Goal: Task Accomplishment & Management: Use online tool/utility

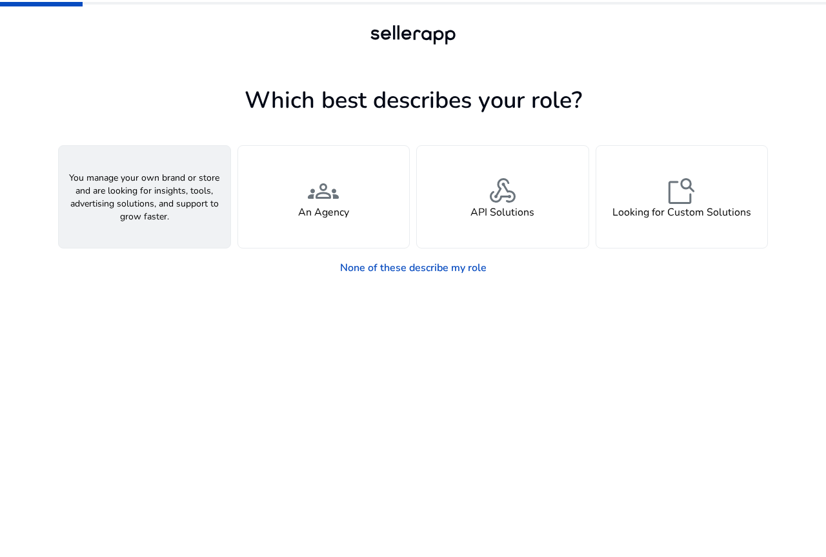
click at [154, 187] on span "person" at bounding box center [144, 191] width 31 height 31
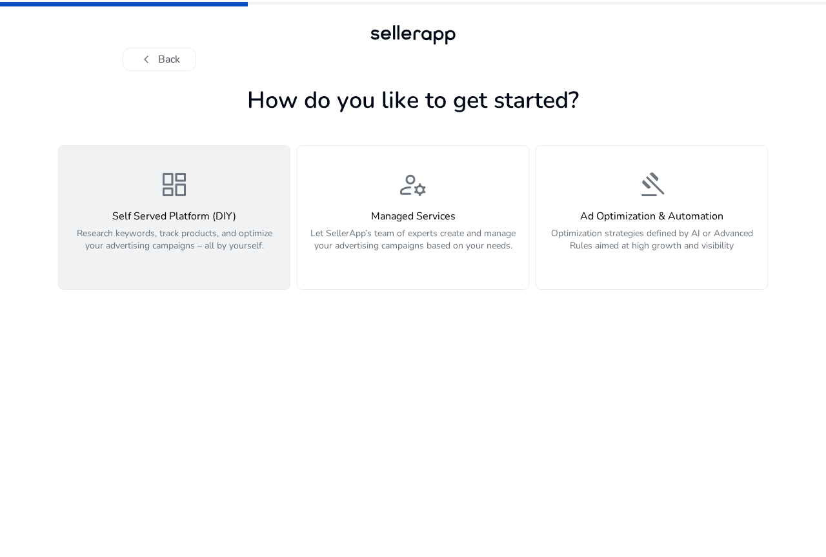
click at [167, 206] on div "dashboard Self Served Platform (DIY) Research keywords, track products, and opt…" at bounding box center [174, 217] width 216 height 97
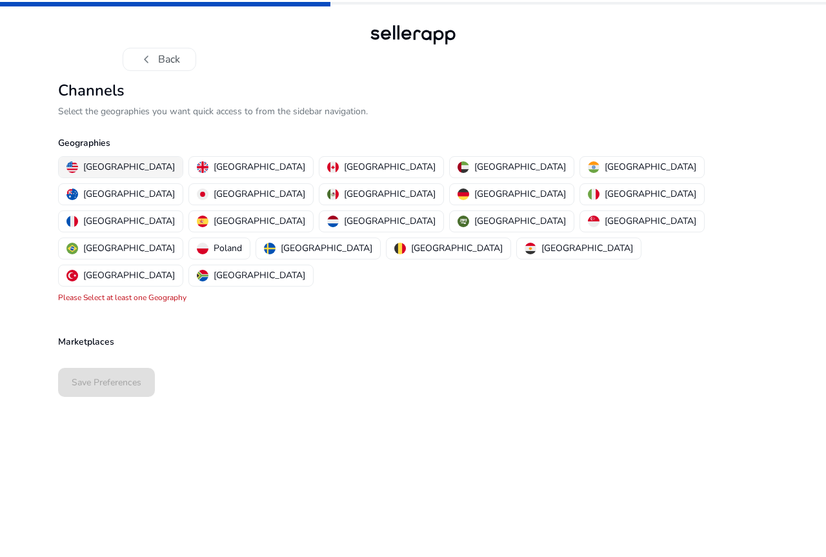
click at [91, 161] on p "United States" at bounding box center [129, 167] width 92 height 14
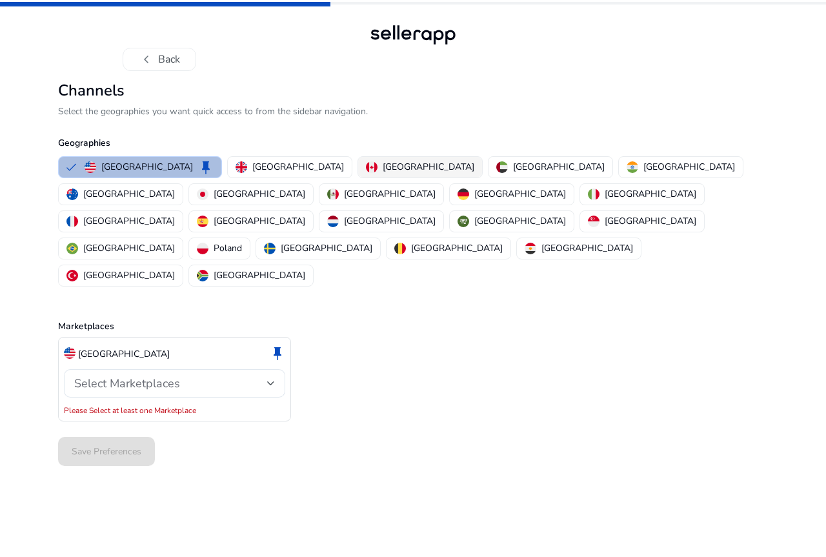
click at [383, 166] on p "Canada" at bounding box center [429, 167] width 92 height 14
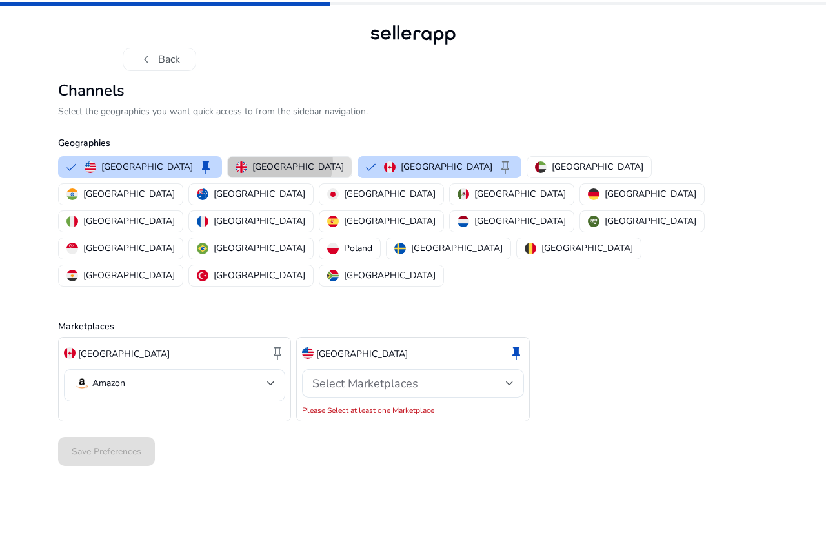
click at [252, 163] on p "United Kingdom" at bounding box center [298, 167] width 92 height 14
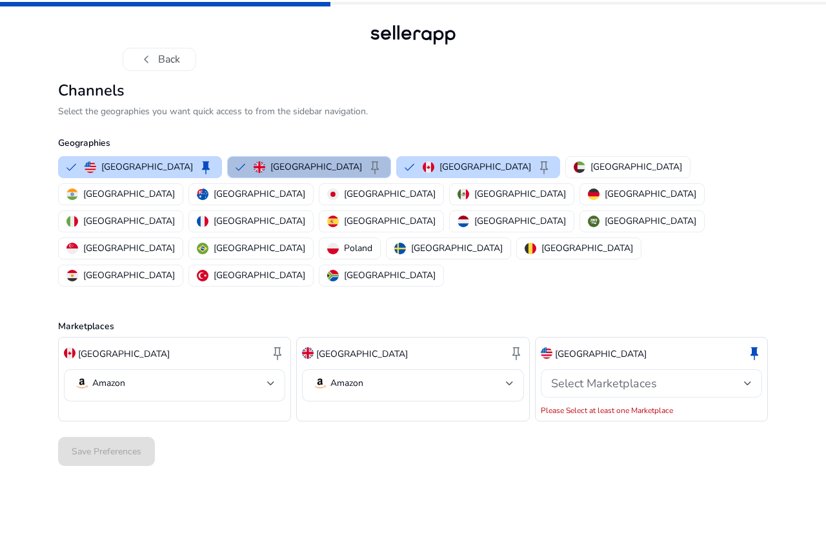
click at [599, 376] on span "Select Marketplaces" at bounding box center [604, 383] width 106 height 15
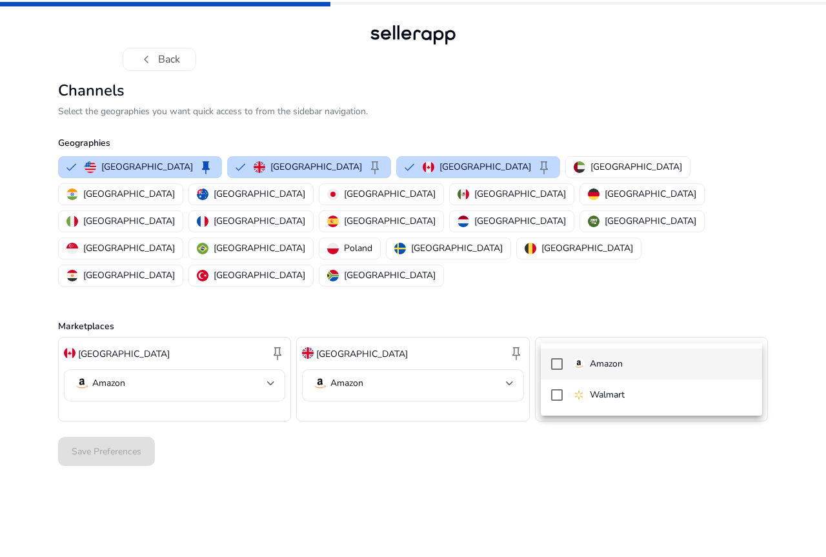
click at [555, 367] on mat-pseudo-checkbox at bounding box center [557, 364] width 12 height 12
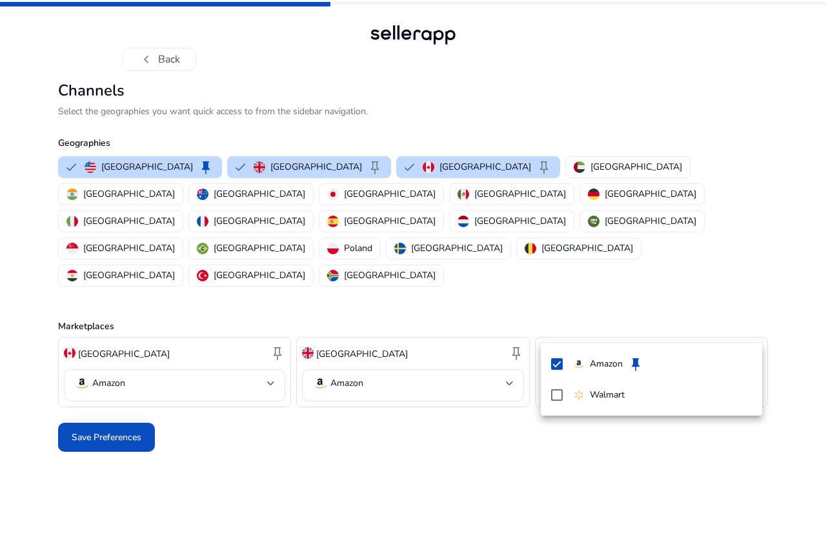
click at [357, 452] on div at bounding box center [413, 278] width 826 height 557
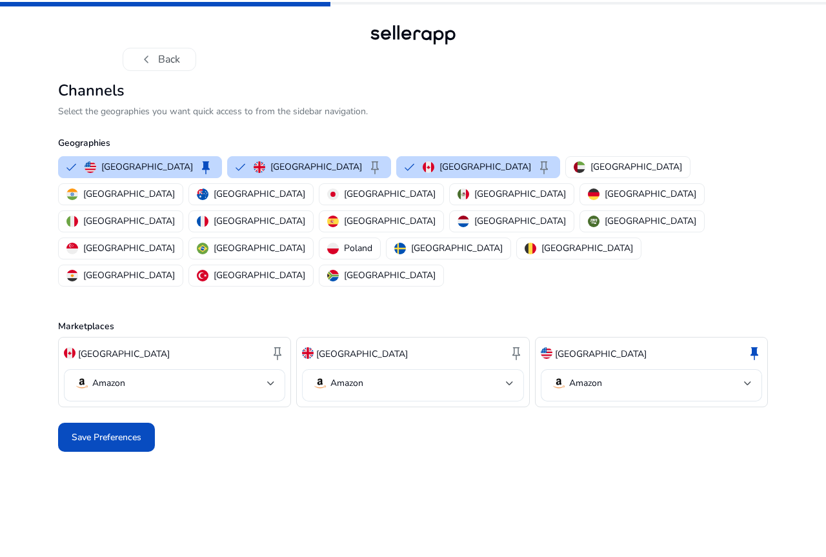
click at [500, 376] on mat-select-trigger "Amazon" at bounding box center [408, 383] width 193 height 15
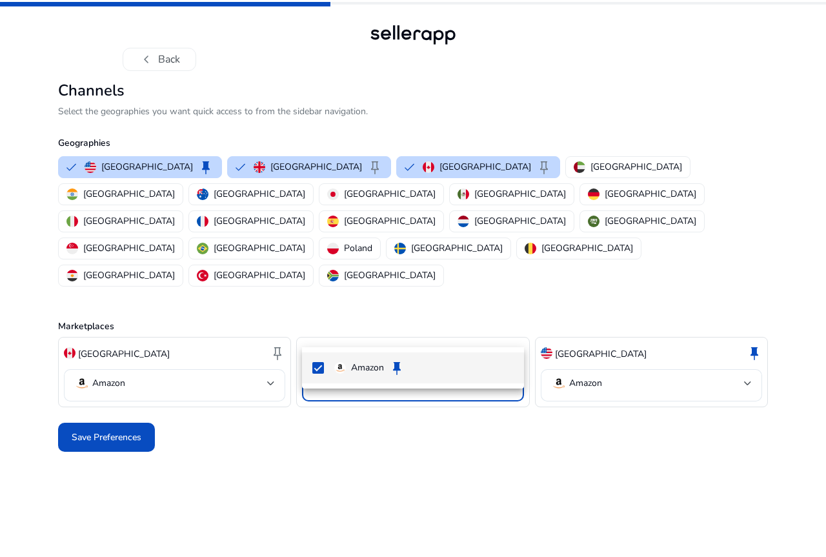
click at [500, 329] on div at bounding box center [413, 278] width 826 height 557
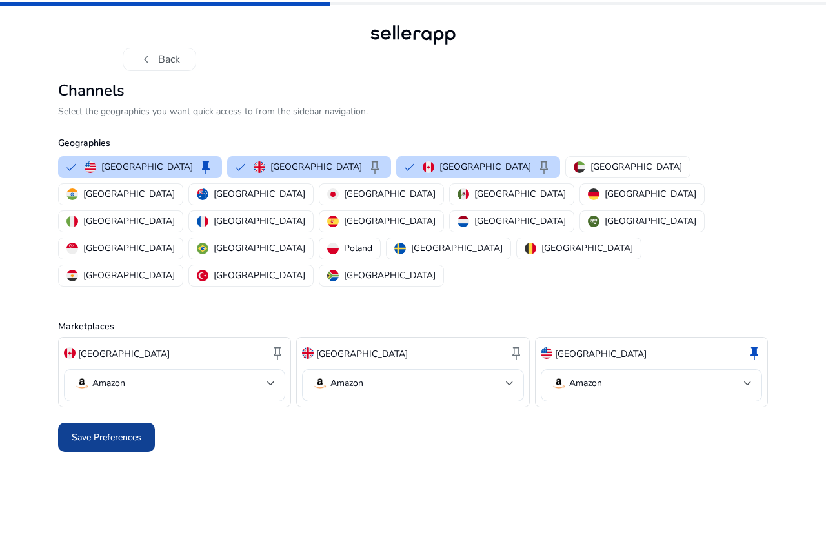
click at [105, 422] on span at bounding box center [106, 437] width 97 height 31
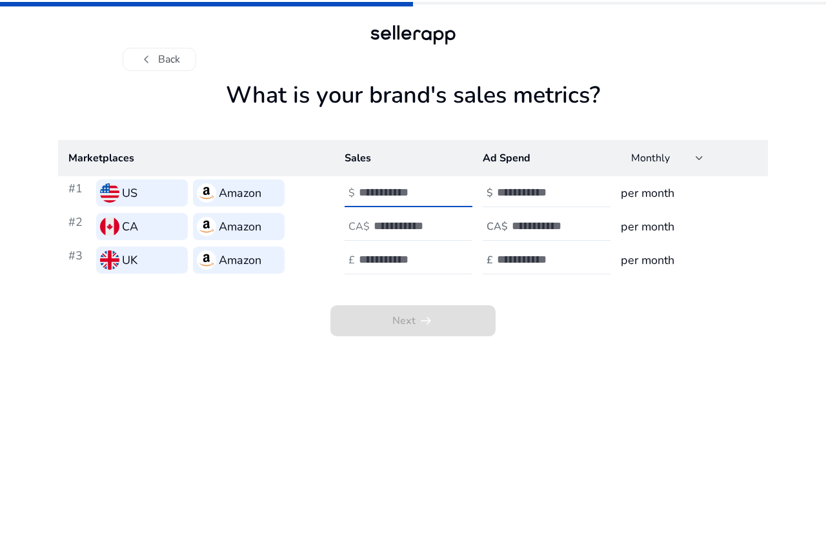
click at [378, 194] on input "number" at bounding box center [402, 192] width 87 height 14
click at [442, 189] on input "*" at bounding box center [402, 192] width 87 height 14
type input "*"
click at [441, 193] on input "*" at bounding box center [402, 192] width 87 height 14
click at [411, 230] on input "number" at bounding box center [417, 226] width 87 height 14
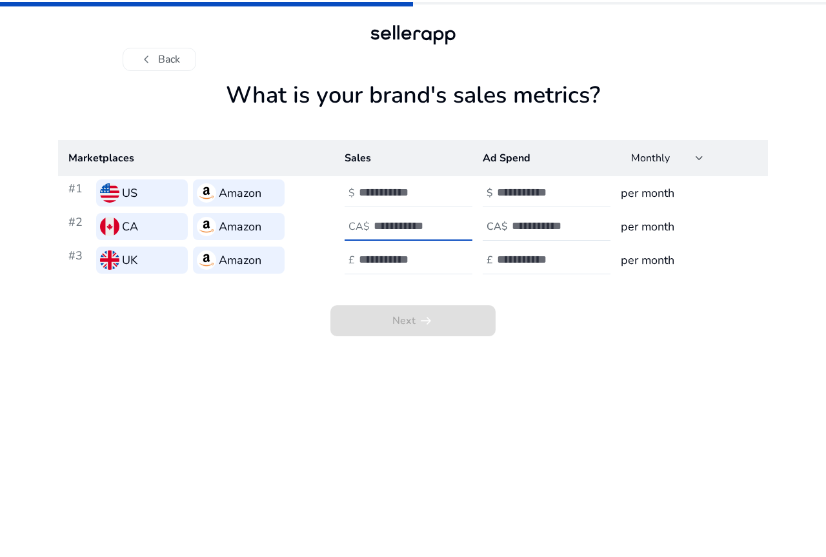
click at [455, 221] on input "*" at bounding box center [417, 226] width 87 height 14
click at [416, 261] on input "number" at bounding box center [402, 259] width 87 height 14
click at [425, 227] on input "*" at bounding box center [417, 226] width 87 height 14
type input "*"
click at [457, 228] on input "*" at bounding box center [417, 226] width 87 height 14
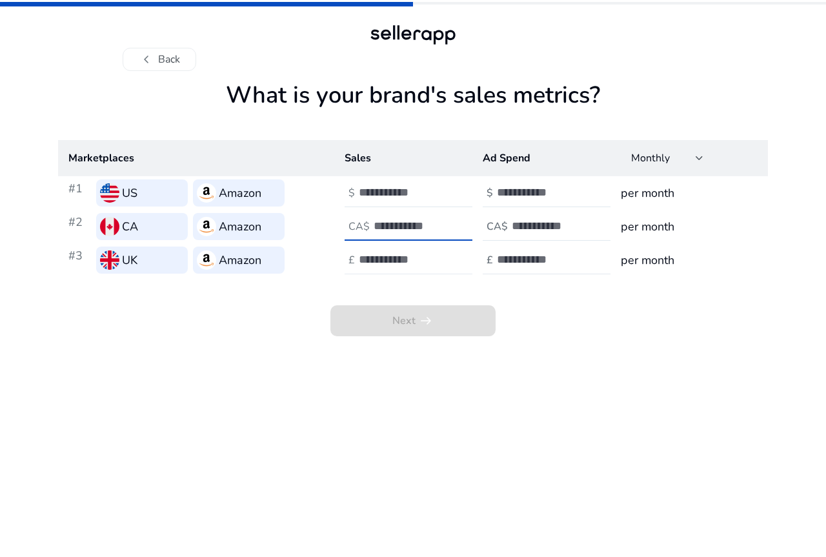
click at [415, 256] on input "number" at bounding box center [402, 259] width 87 height 14
click at [444, 259] on input "*" at bounding box center [402, 259] width 87 height 14
type input "*"
click at [441, 267] on input "*" at bounding box center [402, 259] width 87 height 14
click at [411, 269] on div "*" at bounding box center [417, 260] width 116 height 28
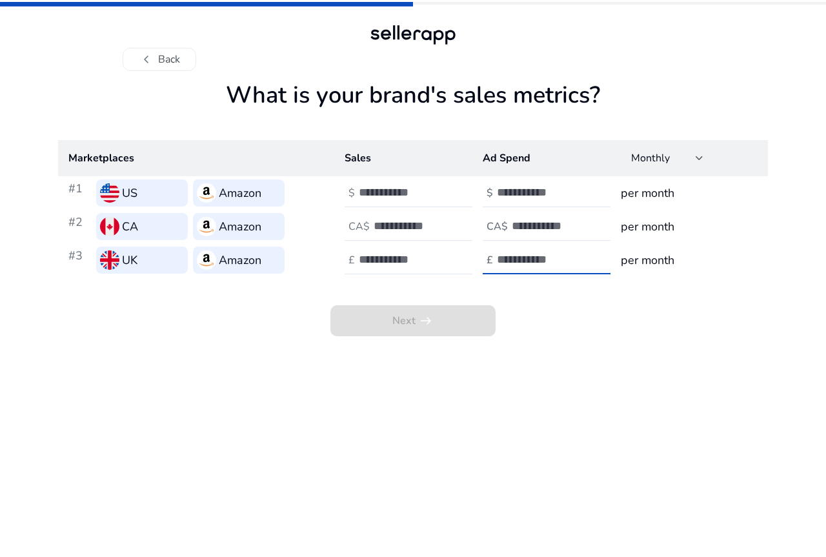
click at [513, 255] on input "number" at bounding box center [540, 259] width 87 height 14
click at [575, 255] on input "*" at bounding box center [540, 259] width 87 height 14
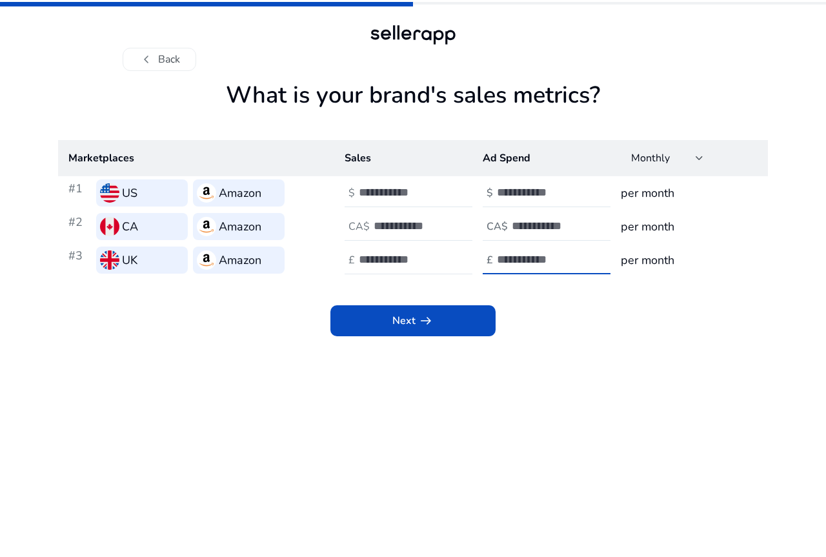
type input "*"
click at [575, 262] on input "*" at bounding box center [540, 259] width 87 height 14
click at [540, 225] on input "number" at bounding box center [555, 226] width 87 height 14
click at [589, 223] on input "*" at bounding box center [555, 226] width 87 height 14
type input "*"
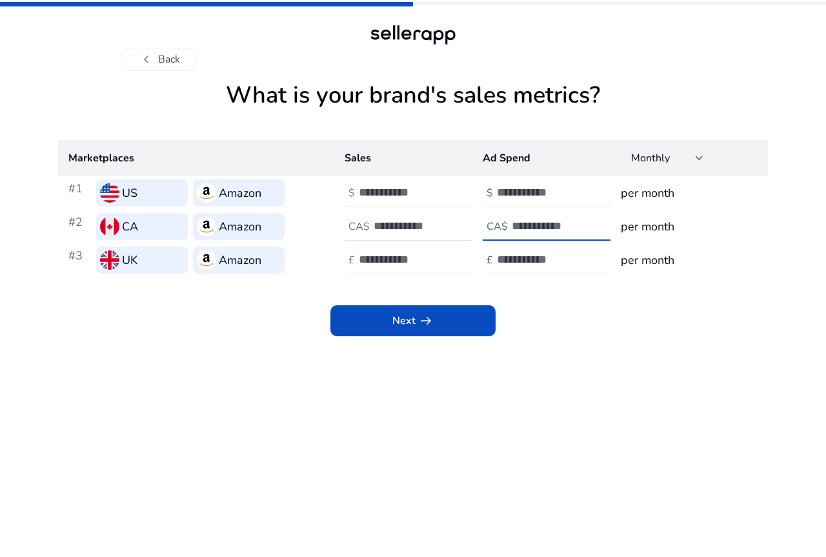
click at [590, 231] on input "*" at bounding box center [555, 226] width 87 height 14
click at [540, 185] on input "number" at bounding box center [540, 192] width 87 height 14
click at [581, 187] on input "*" at bounding box center [540, 192] width 87 height 14
type input "*"
click at [579, 197] on input "*" at bounding box center [540, 192] width 87 height 14
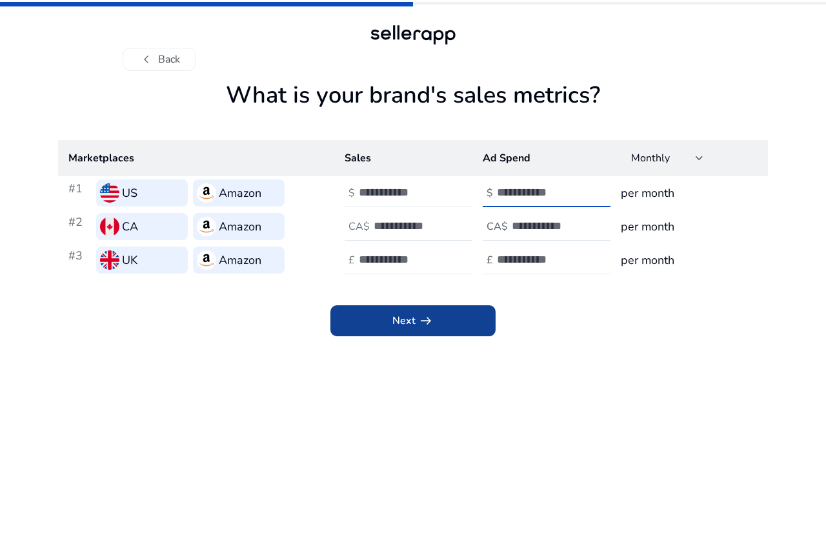
click at [452, 330] on span at bounding box center [413, 320] width 165 height 31
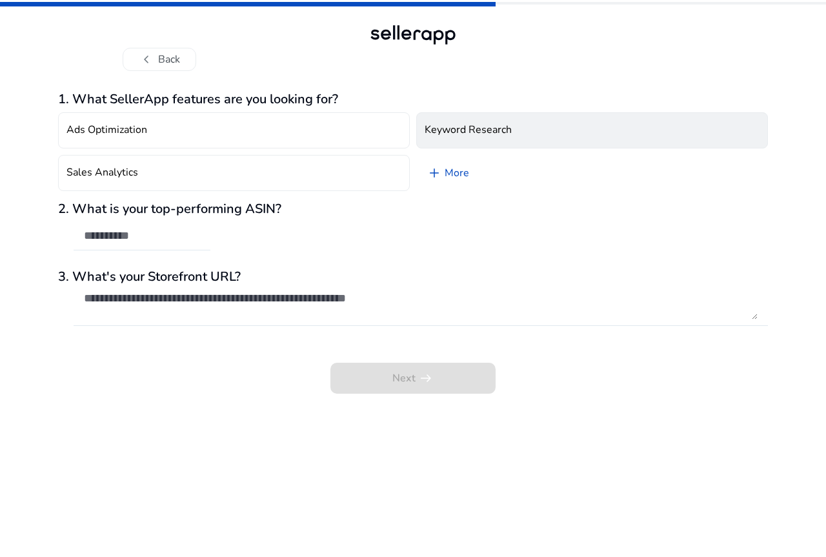
click at [483, 126] on h4 "Keyword Research" at bounding box center [468, 130] width 87 height 12
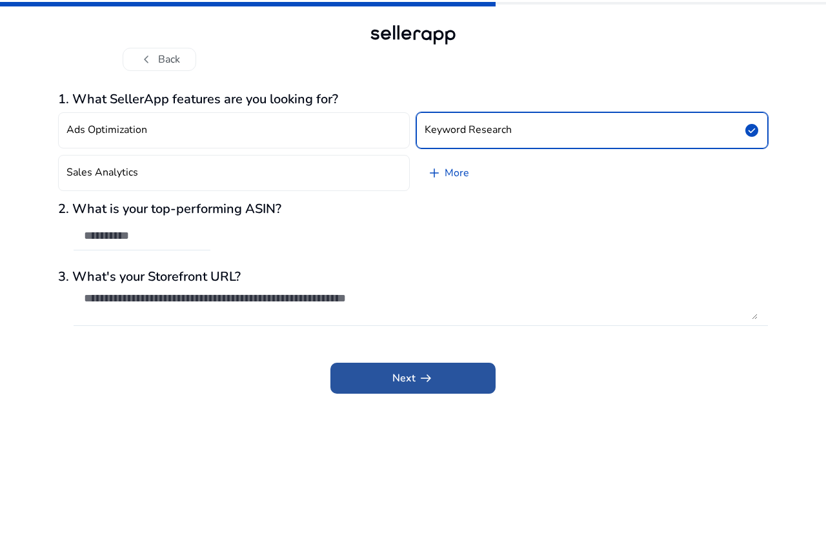
click at [442, 374] on span at bounding box center [413, 378] width 165 height 31
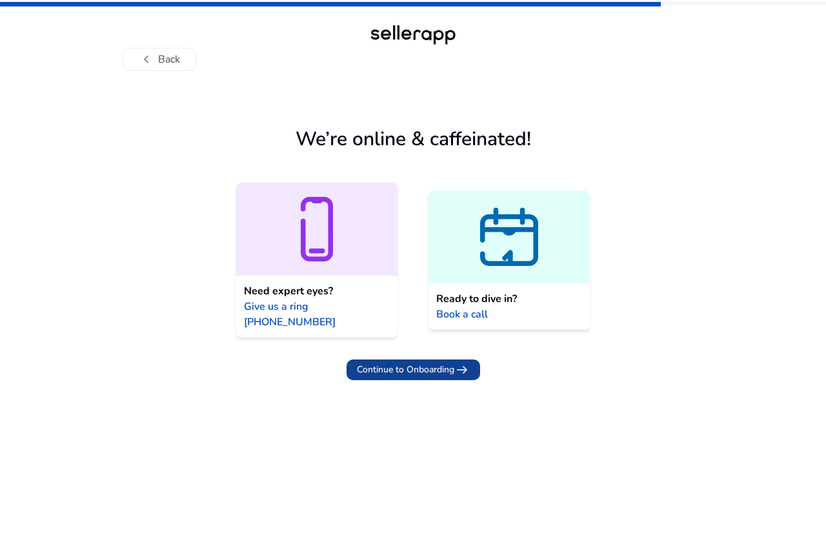
click at [453, 363] on span "Continue to Onboarding" at bounding box center [405, 370] width 97 height 14
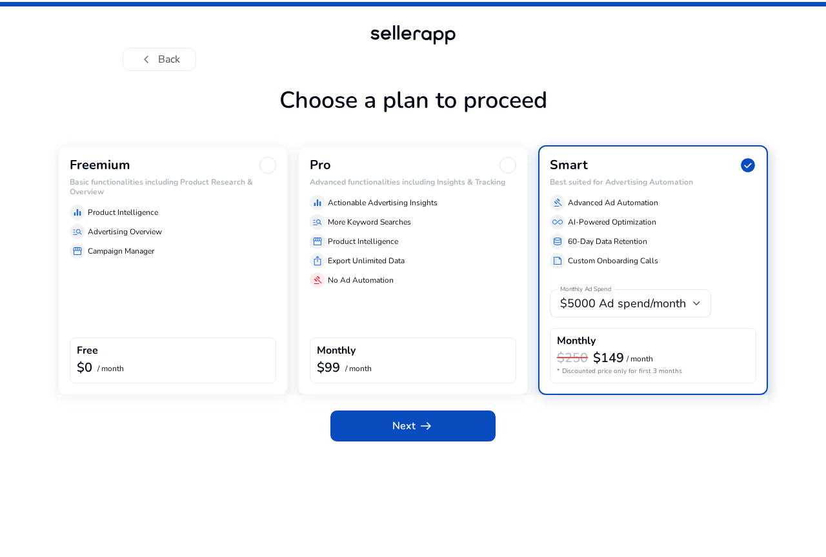
click at [163, 336] on div "Freemium Basic functionalities including Product Research & Overview equalizer …" at bounding box center [173, 270] width 230 height 250
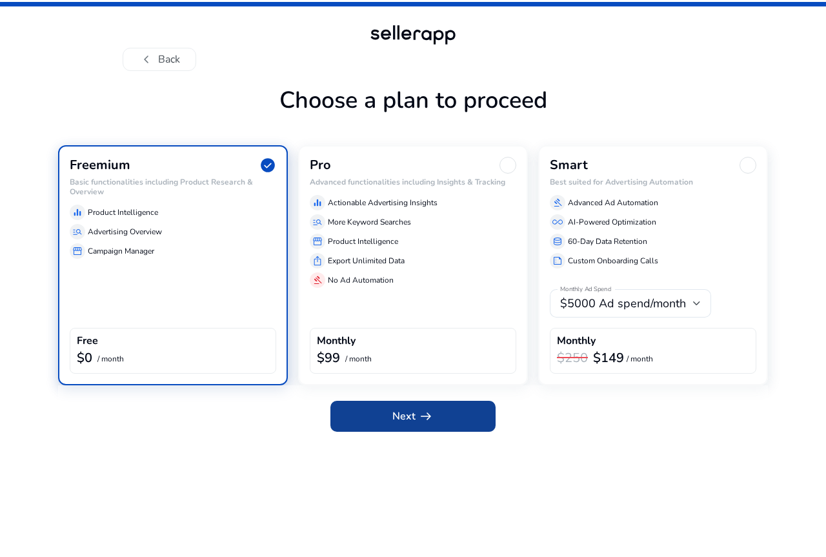
click at [402, 409] on span "Next arrow_right_alt" at bounding box center [412, 416] width 41 height 15
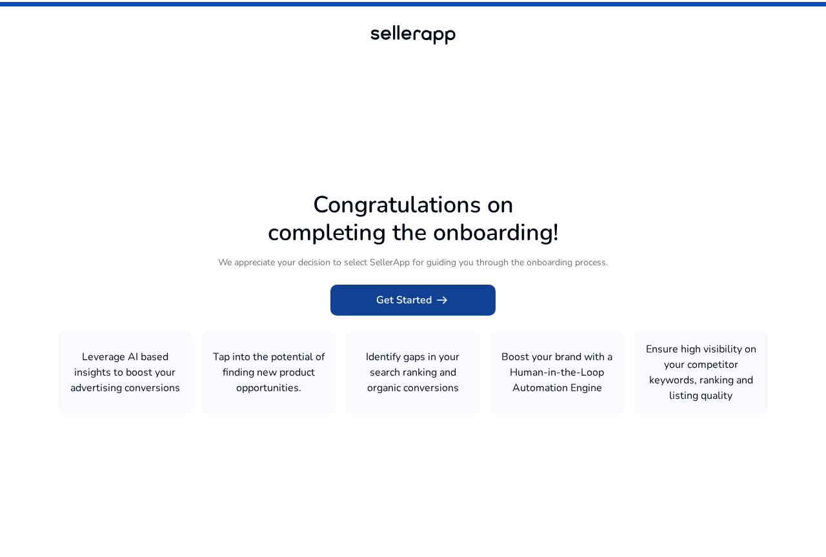
click at [436, 301] on span "arrow_right_alt" at bounding box center [441, 299] width 15 height 15
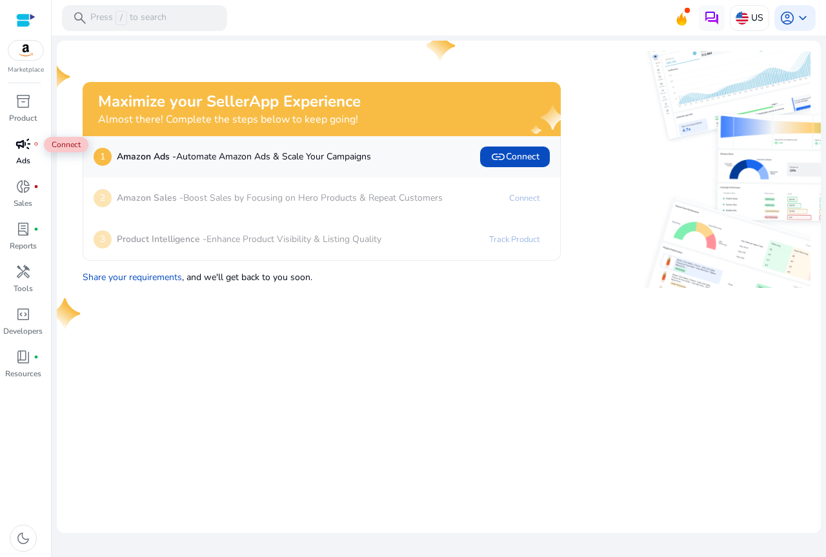
click at [28, 147] on span "campaign" at bounding box center [22, 143] width 15 height 15
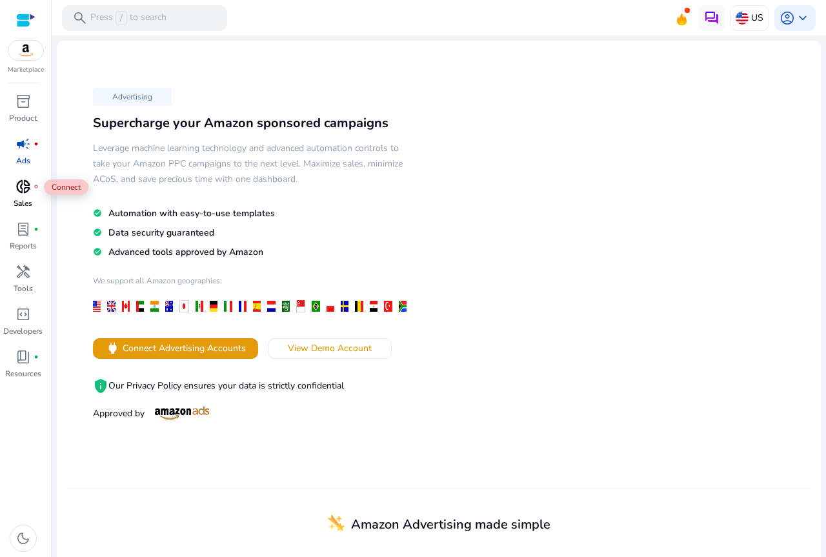
click at [32, 190] on div "donut_small fiber_manual_record" at bounding box center [23, 186] width 36 height 21
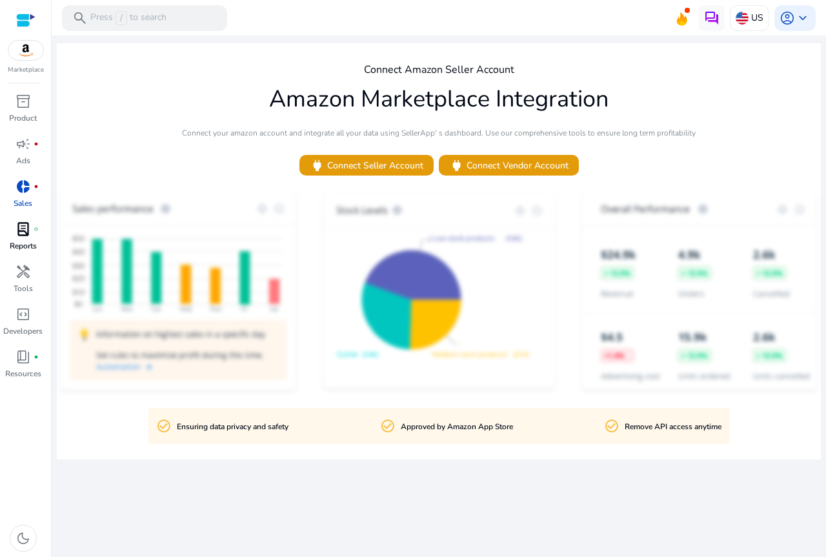
click at [39, 229] on div "lab_profile fiber_manual_record" at bounding box center [23, 229] width 36 height 21
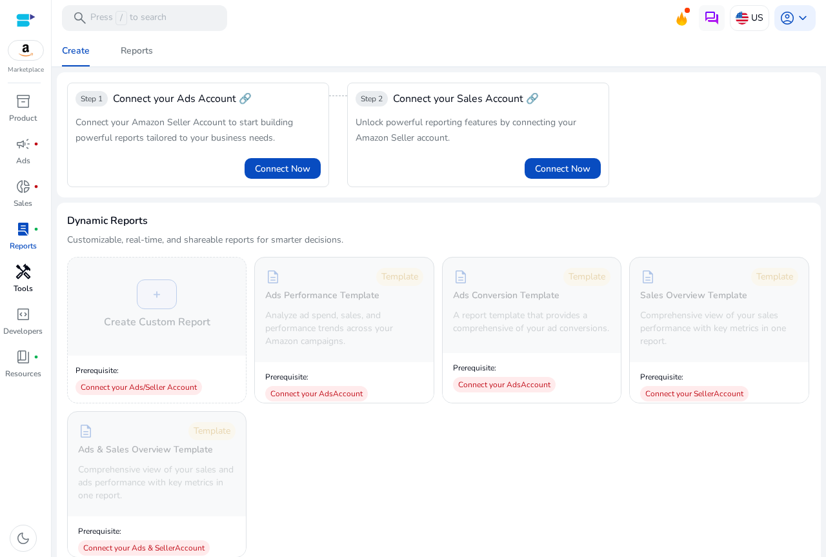
click at [35, 269] on div "handyman" at bounding box center [23, 271] width 36 height 21
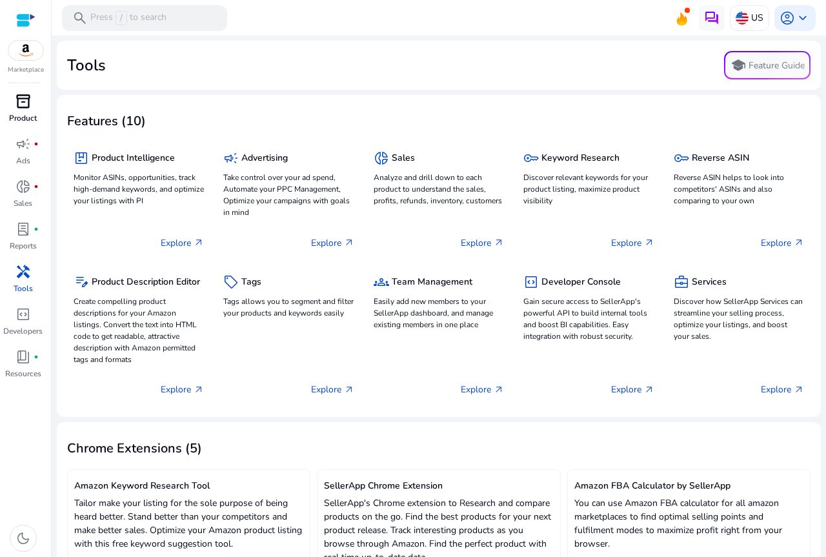
click at [30, 107] on span "inventory_2" at bounding box center [22, 101] width 15 height 15
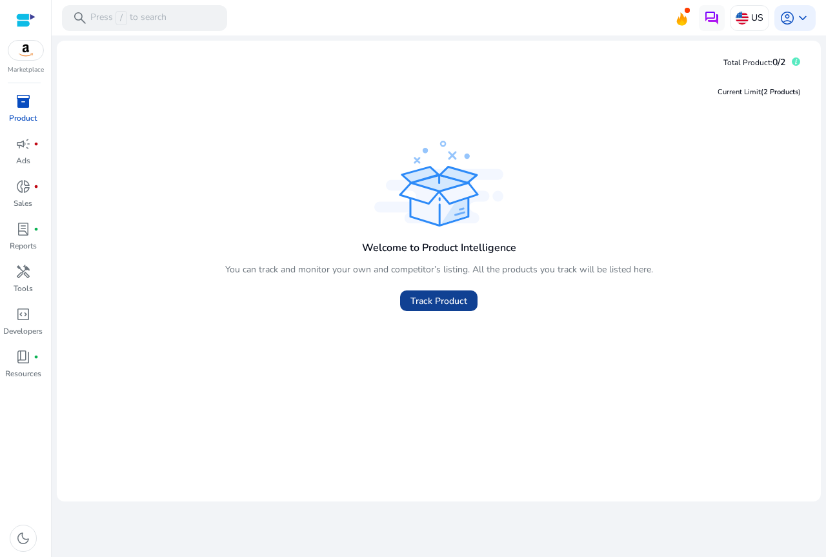
click at [427, 308] on span "Track Product" at bounding box center [439, 301] width 57 height 14
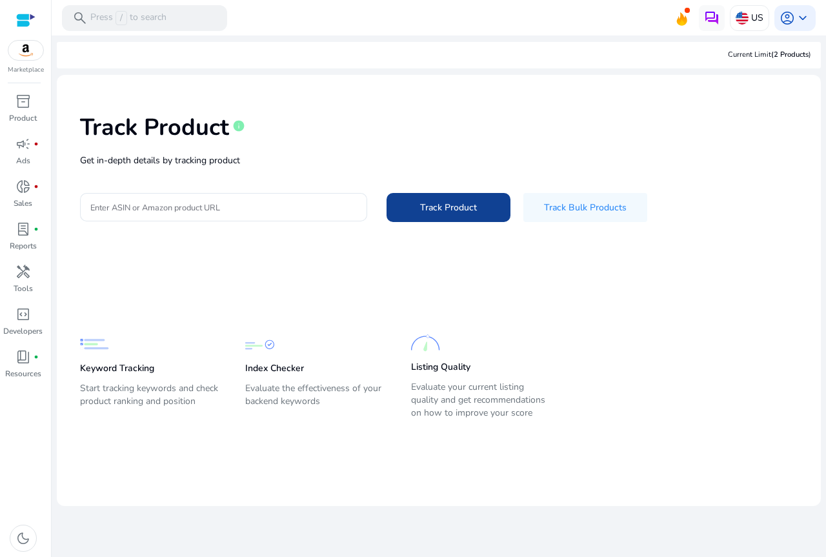
click at [433, 210] on span "Track Product" at bounding box center [448, 208] width 57 height 14
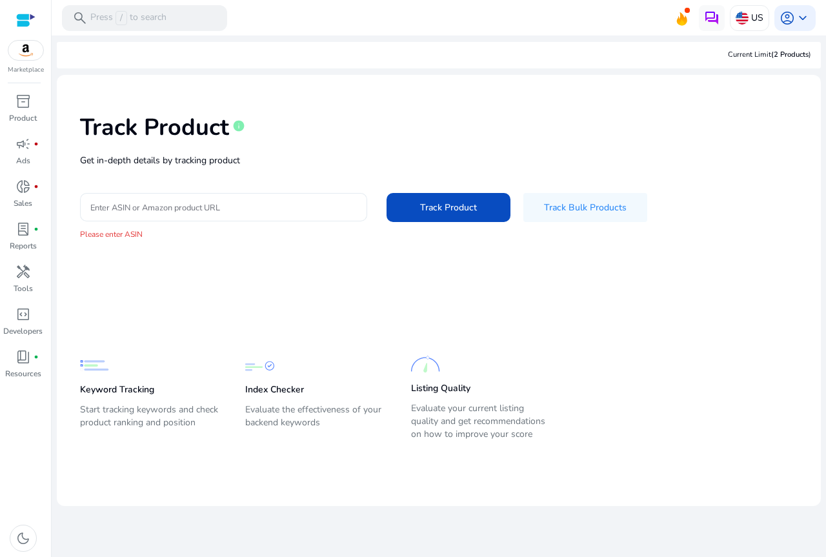
click at [134, 218] on div at bounding box center [223, 207] width 267 height 28
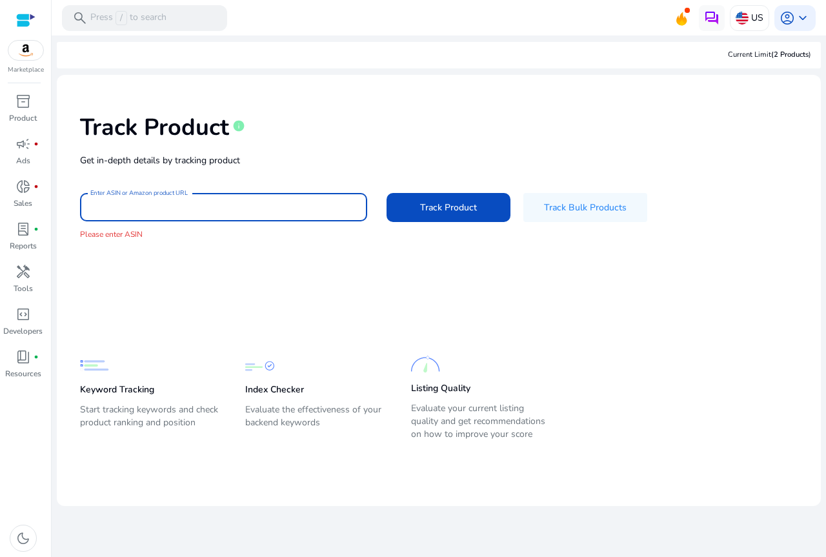
paste input "**********"
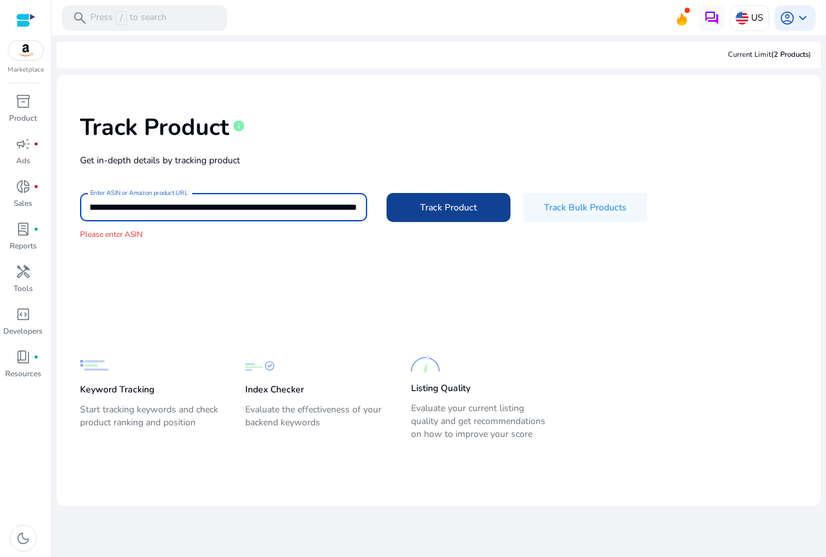
type input "**********"
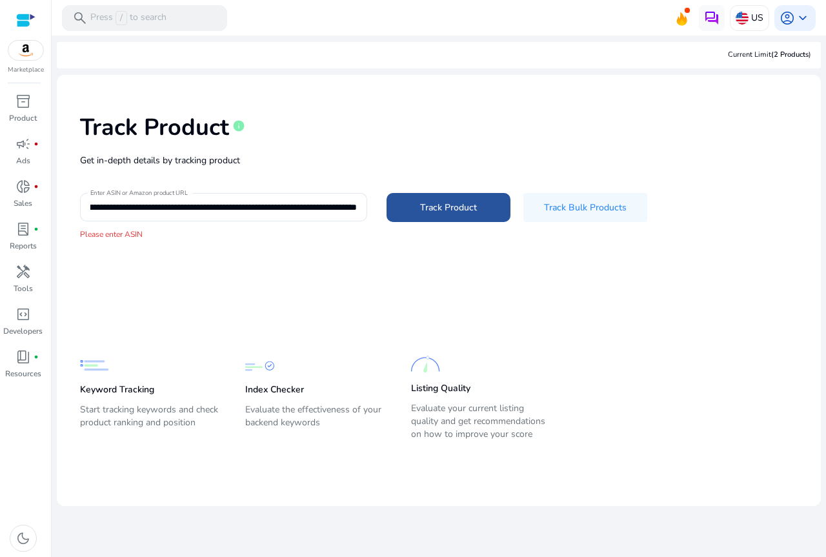
click at [420, 206] on span "Track Product" at bounding box center [448, 208] width 57 height 14
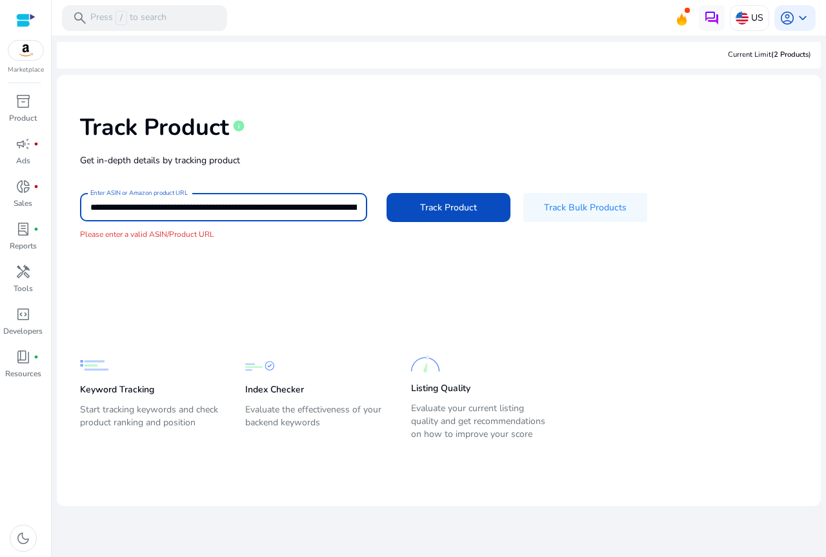
click at [324, 210] on input "**********" at bounding box center [223, 207] width 267 height 14
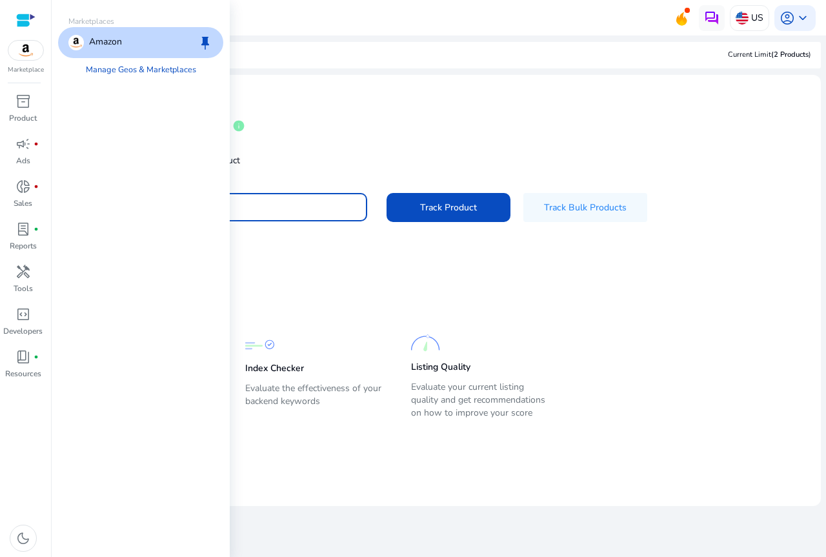
click at [102, 44] on p "Amazon" at bounding box center [105, 42] width 33 height 15
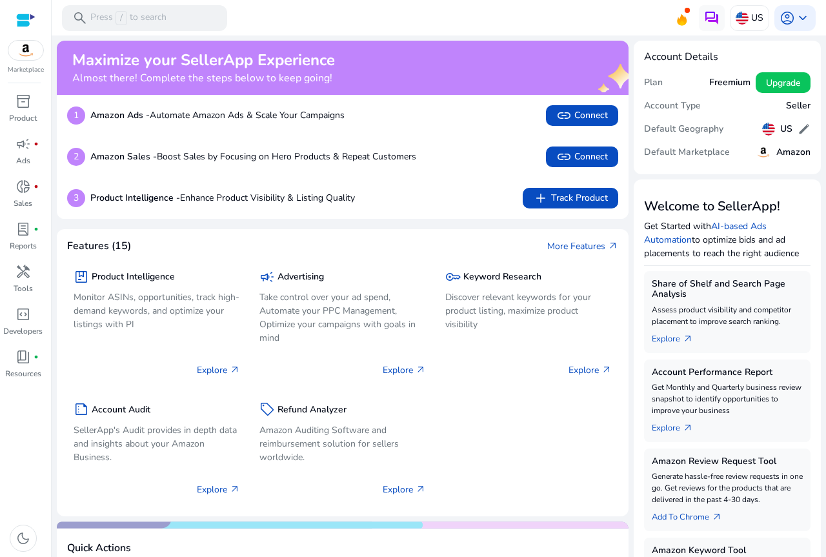
click at [30, 19] on div at bounding box center [25, 20] width 19 height 15
click at [22, 98] on span "inventory_2" at bounding box center [22, 101] width 15 height 15
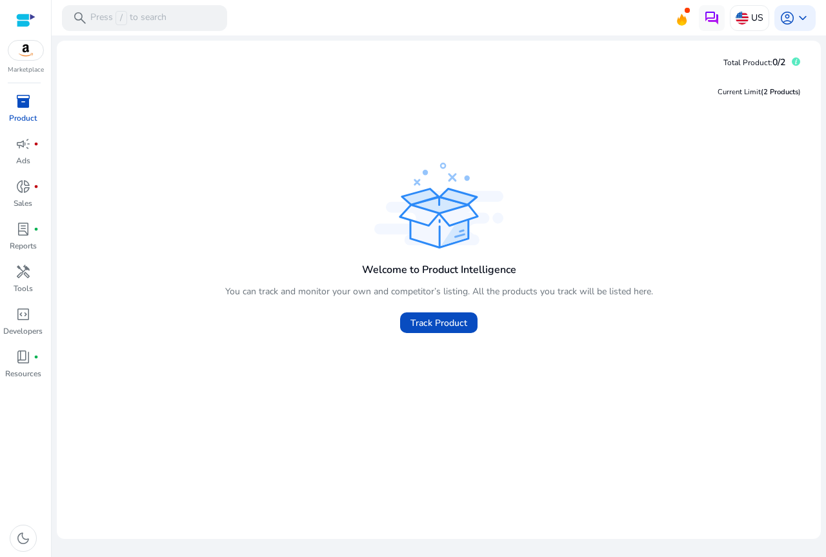
click at [25, 109] on span "inventory_2" at bounding box center [22, 101] width 15 height 15
click at [25, 241] on p "Reports" at bounding box center [23, 246] width 27 height 12
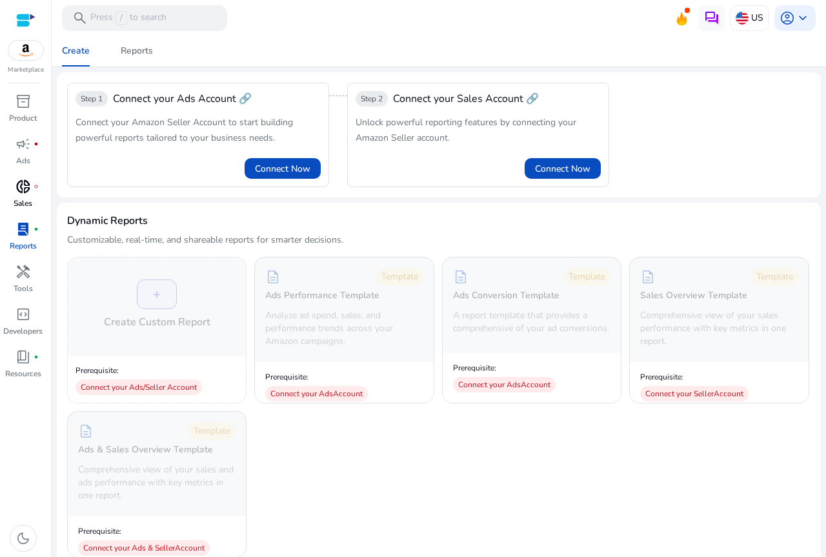
click at [23, 189] on span "donut_small" at bounding box center [22, 186] width 15 height 15
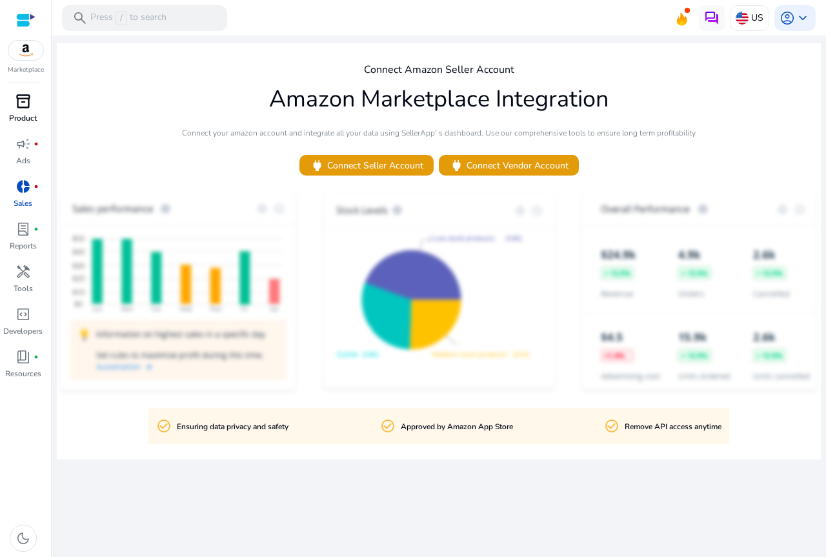
click at [27, 112] on link "inventory_2 Product" at bounding box center [23, 112] width 46 height 43
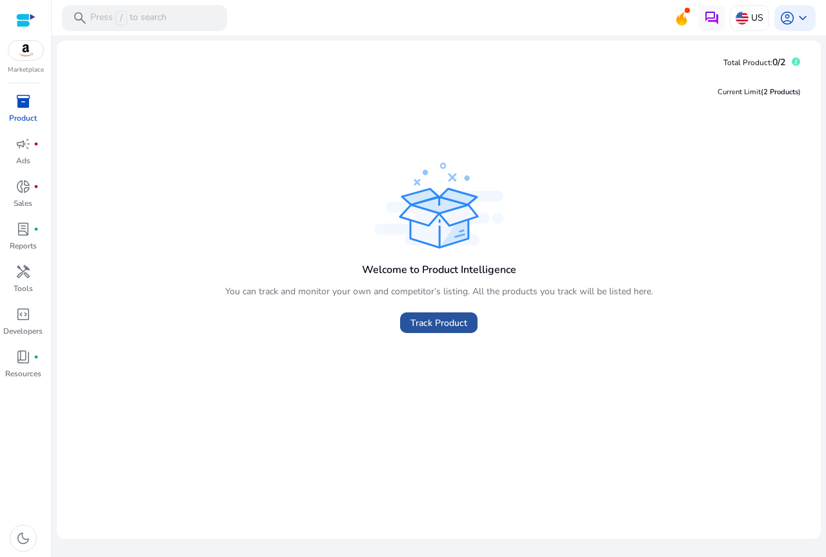
click at [446, 320] on span "Track Product" at bounding box center [439, 323] width 57 height 14
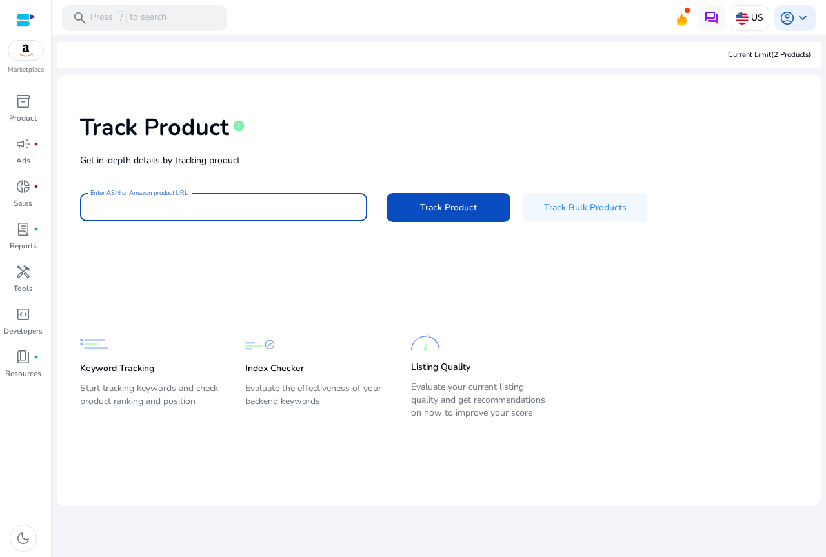
click at [229, 207] on input "Enter ASIN or Amazon product URL" at bounding box center [223, 207] width 267 height 14
paste input "**********"
type input "**********"
click at [417, 200] on span at bounding box center [449, 207] width 124 height 31
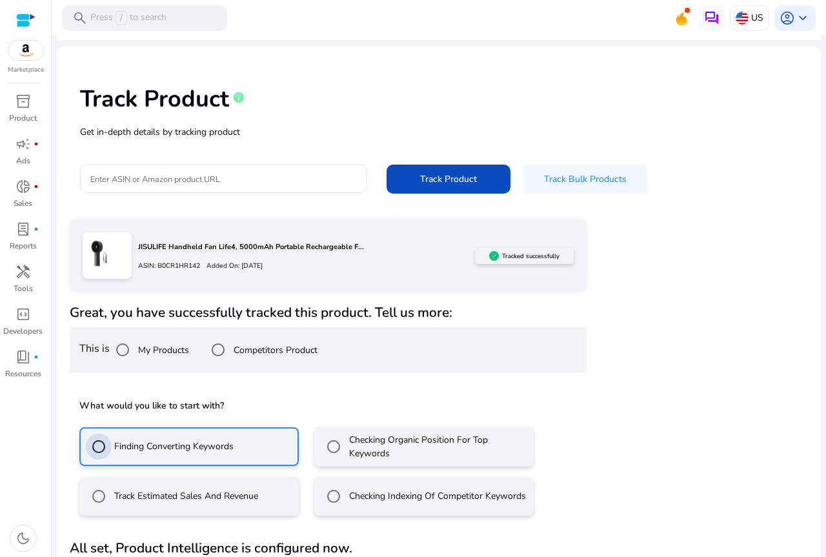
scroll to position [65, 0]
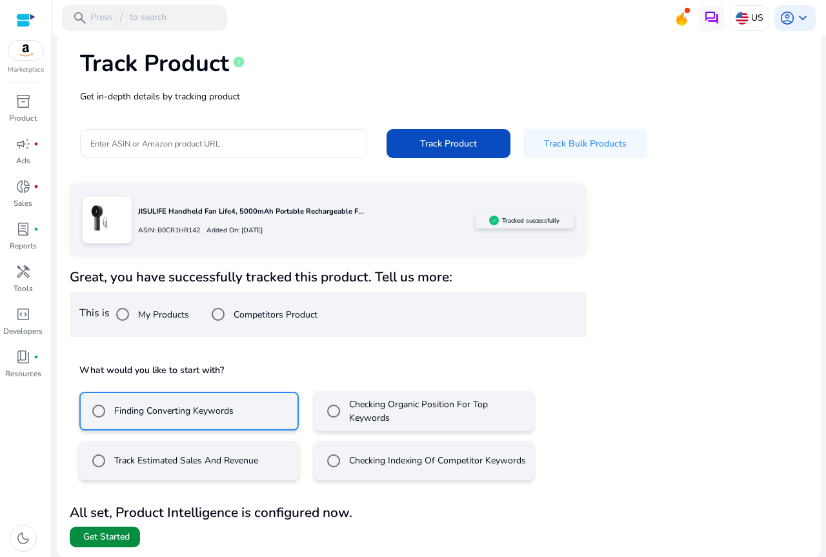
click at [121, 533] on span "Get Started" at bounding box center [106, 537] width 46 height 13
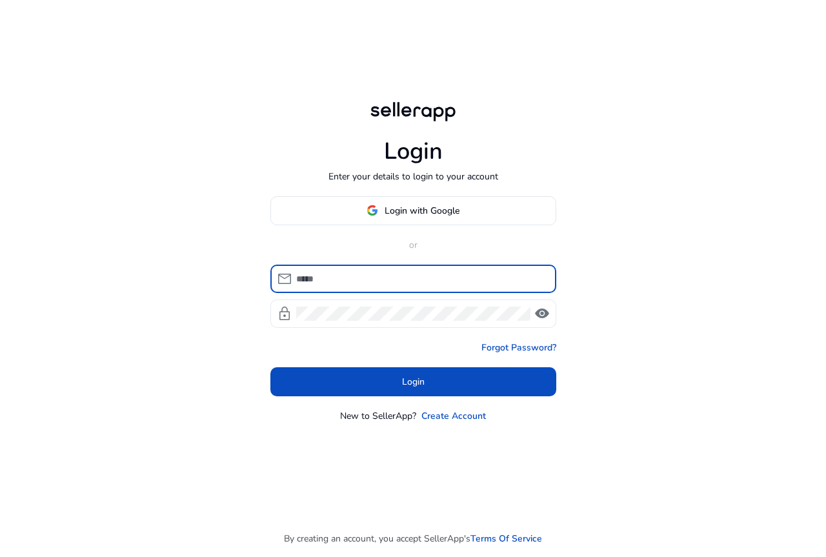
type input "**********"
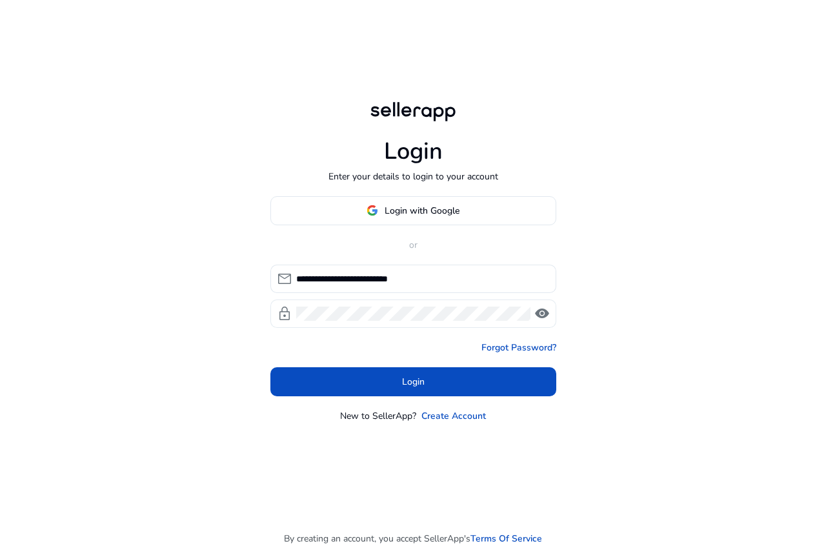
click at [543, 310] on span "visibility" at bounding box center [541, 313] width 15 height 15
